Goal: Task Accomplishment & Management: Manage account settings

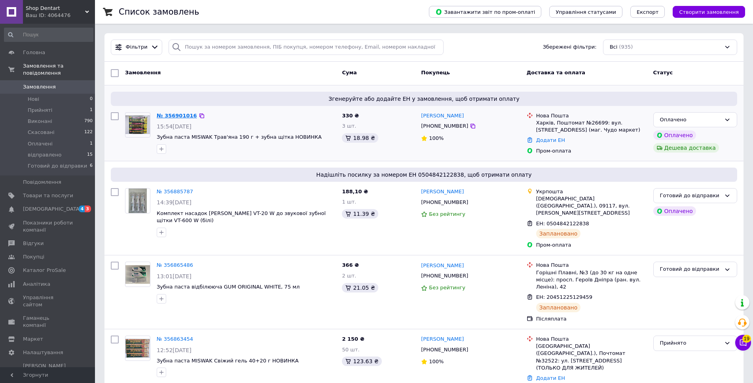
click at [179, 115] on link "№ 356901016" at bounding box center [177, 116] width 40 height 6
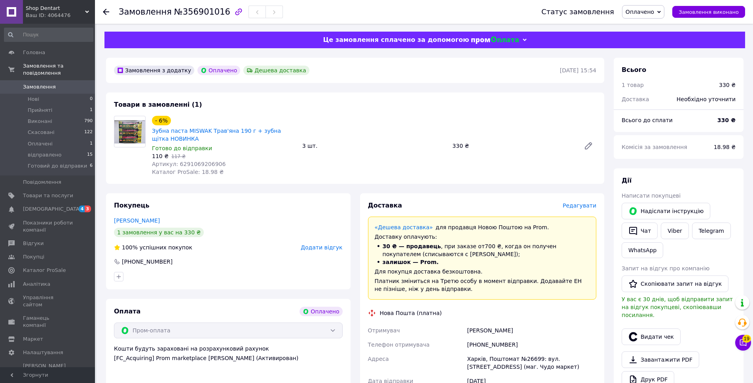
click at [644, 15] on span "Оплачено" at bounding box center [639, 12] width 28 height 6
click at [648, 28] on li "Прийнято" at bounding box center [655, 28] width 67 height 12
click at [668, 231] on link "Viber" at bounding box center [675, 231] width 28 height 17
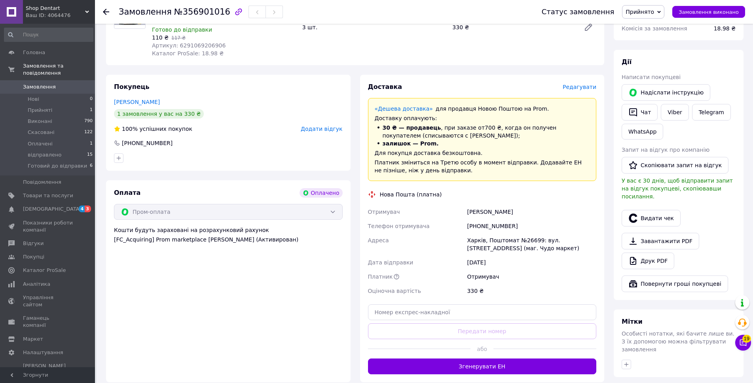
scroll to position [158, 0]
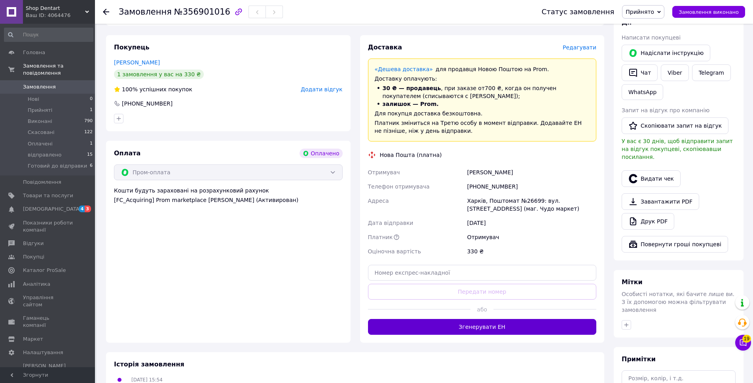
click at [504, 327] on button "Згенерувати ЕН" at bounding box center [482, 327] width 229 height 16
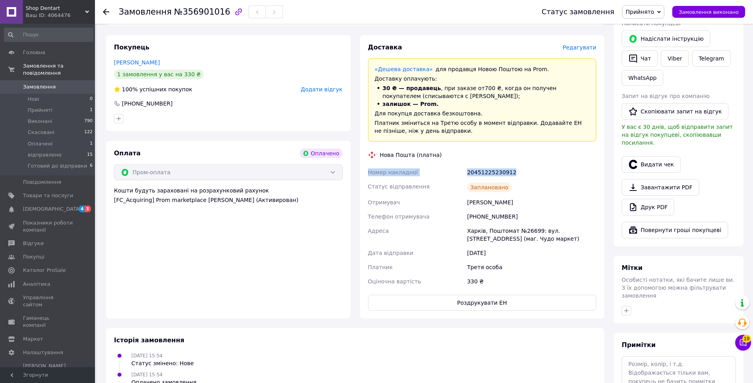
drag, startPoint x: 524, startPoint y: 169, endPoint x: 368, endPoint y: 173, distance: 155.9
click at [368, 173] on div "Номер накладної 20451225230912 Статус відправлення Заплановано Отримувач Стригу…" at bounding box center [482, 226] width 232 height 123
copy div "Номер накладної 20451225230912"
click at [668, 53] on link "Viber" at bounding box center [675, 58] width 28 height 17
click at [654, 13] on span "Прийнято" at bounding box center [639, 12] width 28 height 6
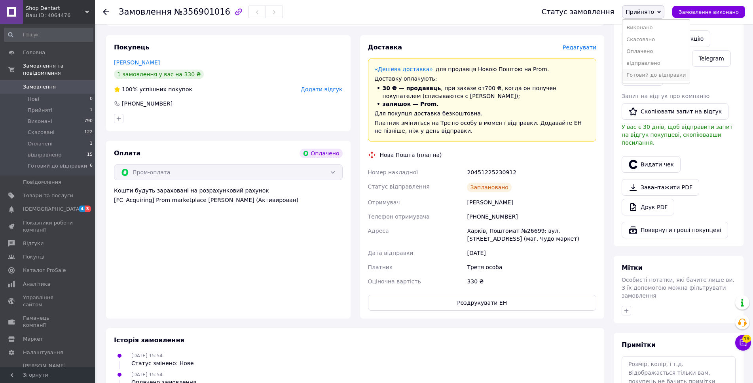
click at [656, 76] on li "Готовий до відправки" at bounding box center [655, 75] width 67 height 12
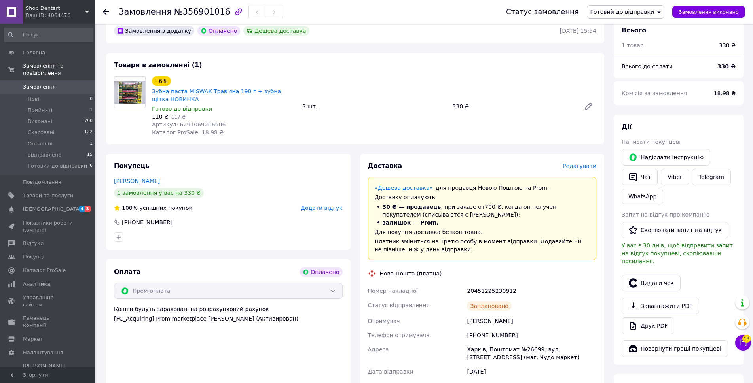
scroll to position [0, 0]
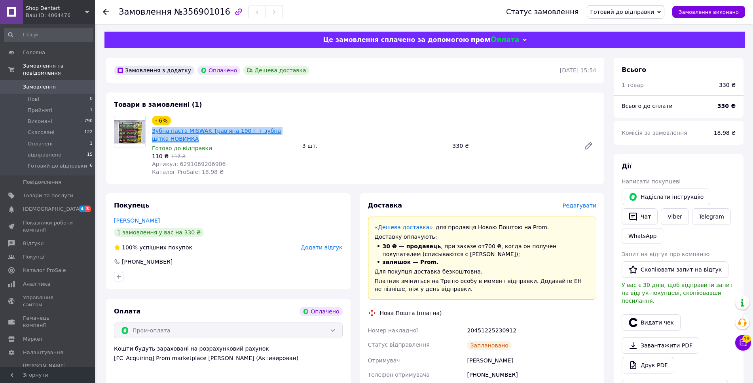
drag, startPoint x: 182, startPoint y: 138, endPoint x: 153, endPoint y: 133, distance: 29.8
click at [153, 133] on span "Зубна паста MISWAK Трав'яна 190 г + зубна щітка НОВИНКА" at bounding box center [224, 135] width 144 height 16
copy link "Зубна паста MISWAK Трав'яна 190 г + зубна щітка НОВИНКА"
click at [104, 10] on icon at bounding box center [106, 12] width 6 height 6
